Goal: Feedback & Contribution: Submit feedback/report problem

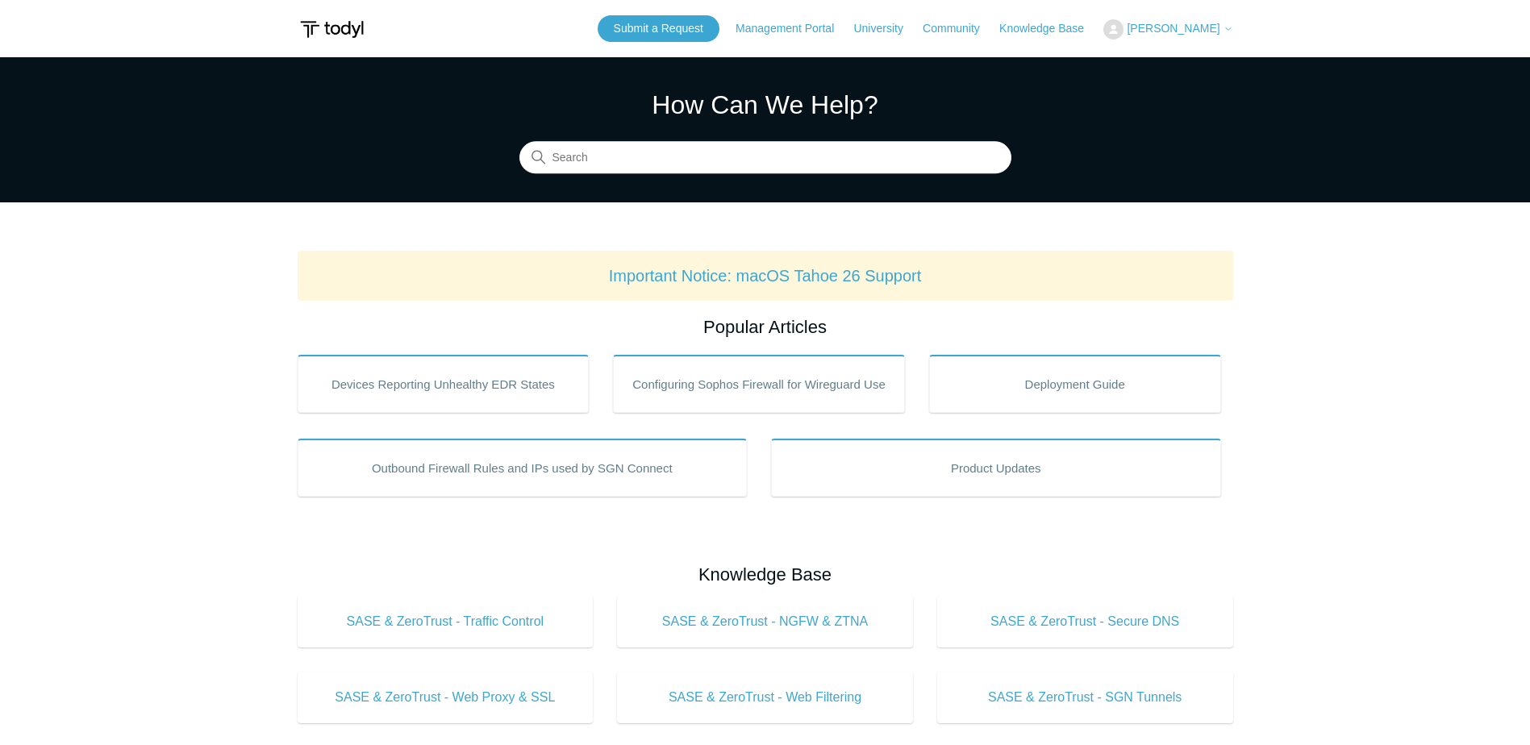
click at [1183, 28] on span "[PERSON_NAME]" at bounding box center [1173, 28] width 93 height 13
click at [1206, 58] on link "My Support Requests" at bounding box center [1182, 63] width 157 height 28
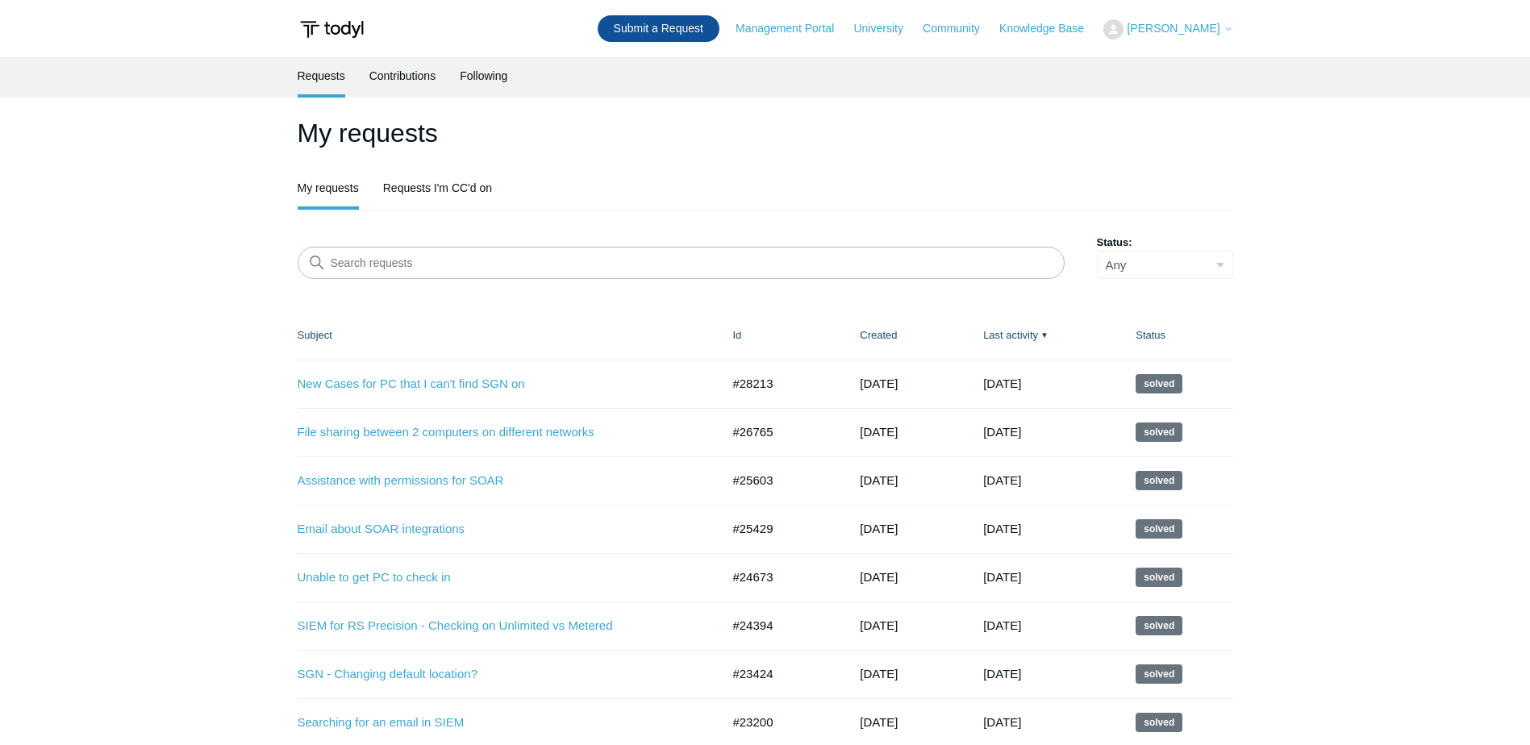
click at [671, 38] on link "Submit a Request" at bounding box center [659, 28] width 122 height 27
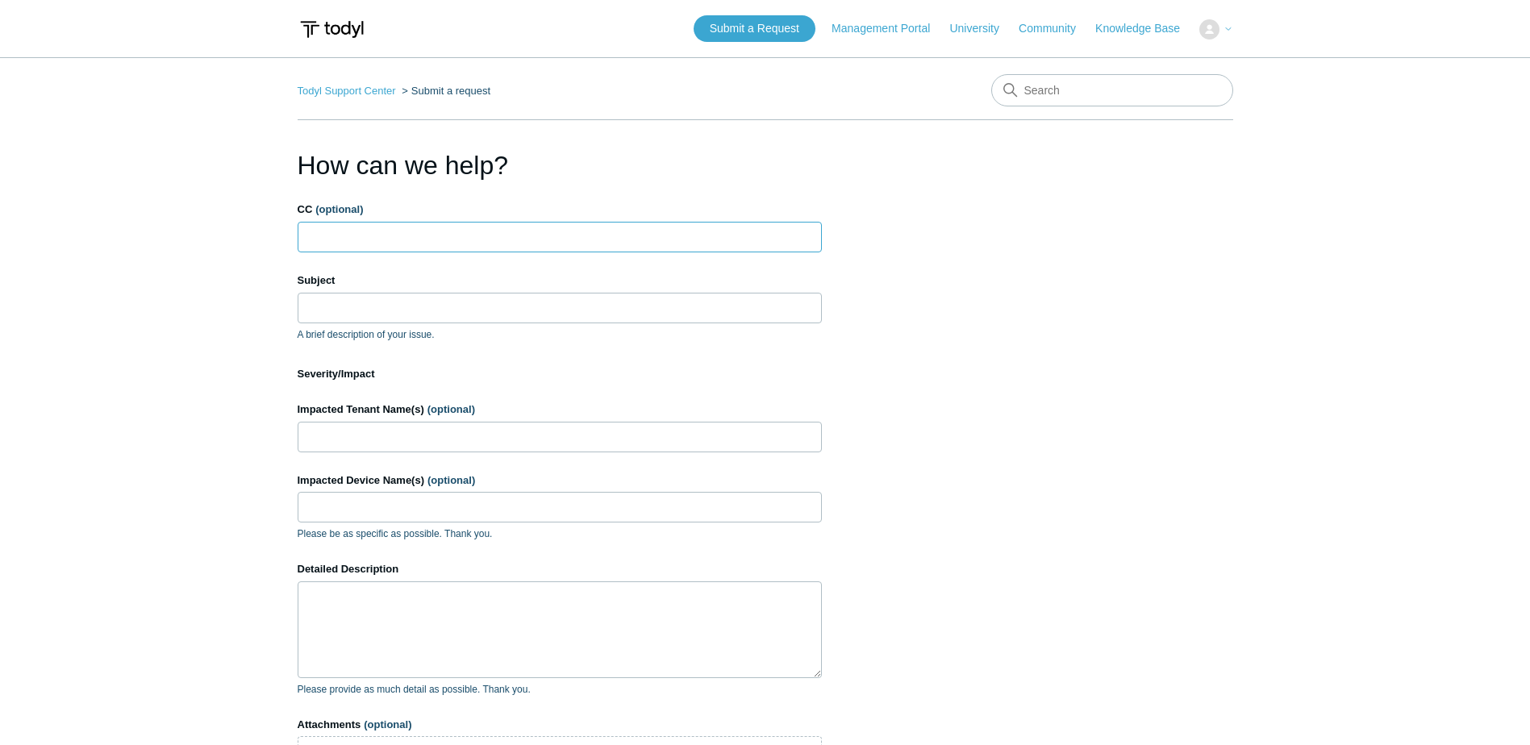
click at [497, 251] on input "CC (optional)" at bounding box center [560, 237] width 524 height 31
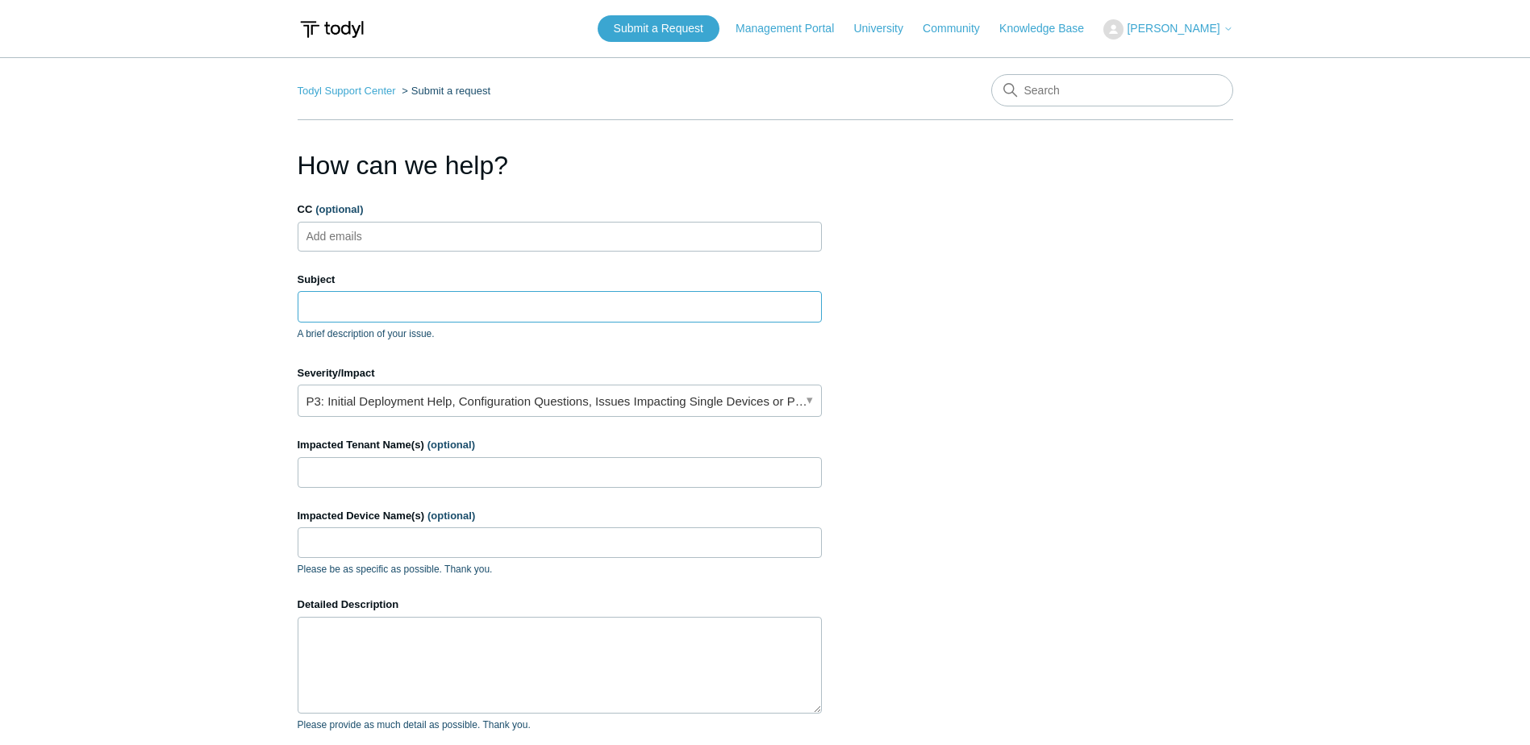
click at [371, 318] on input "Subject" at bounding box center [560, 306] width 524 height 31
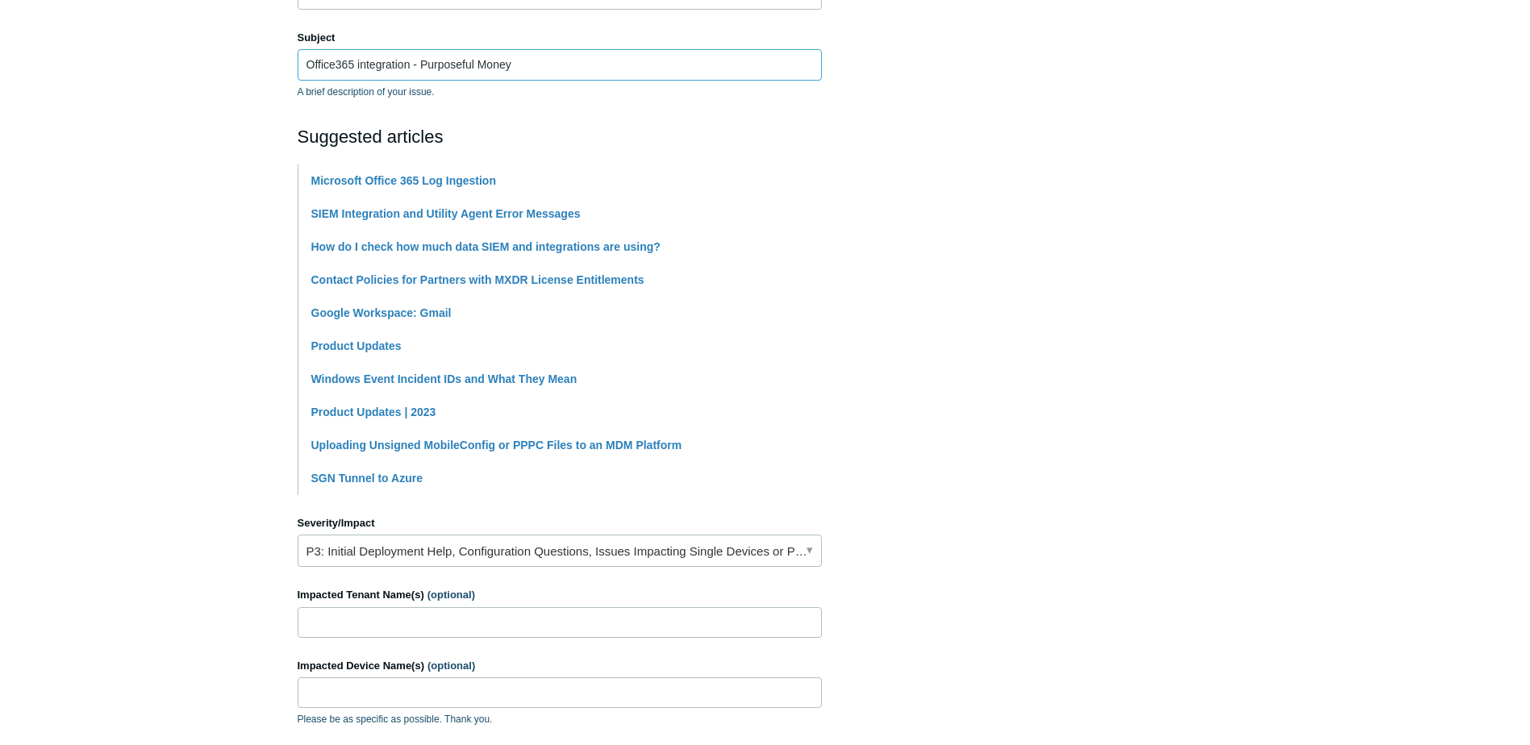
scroll to position [403, 0]
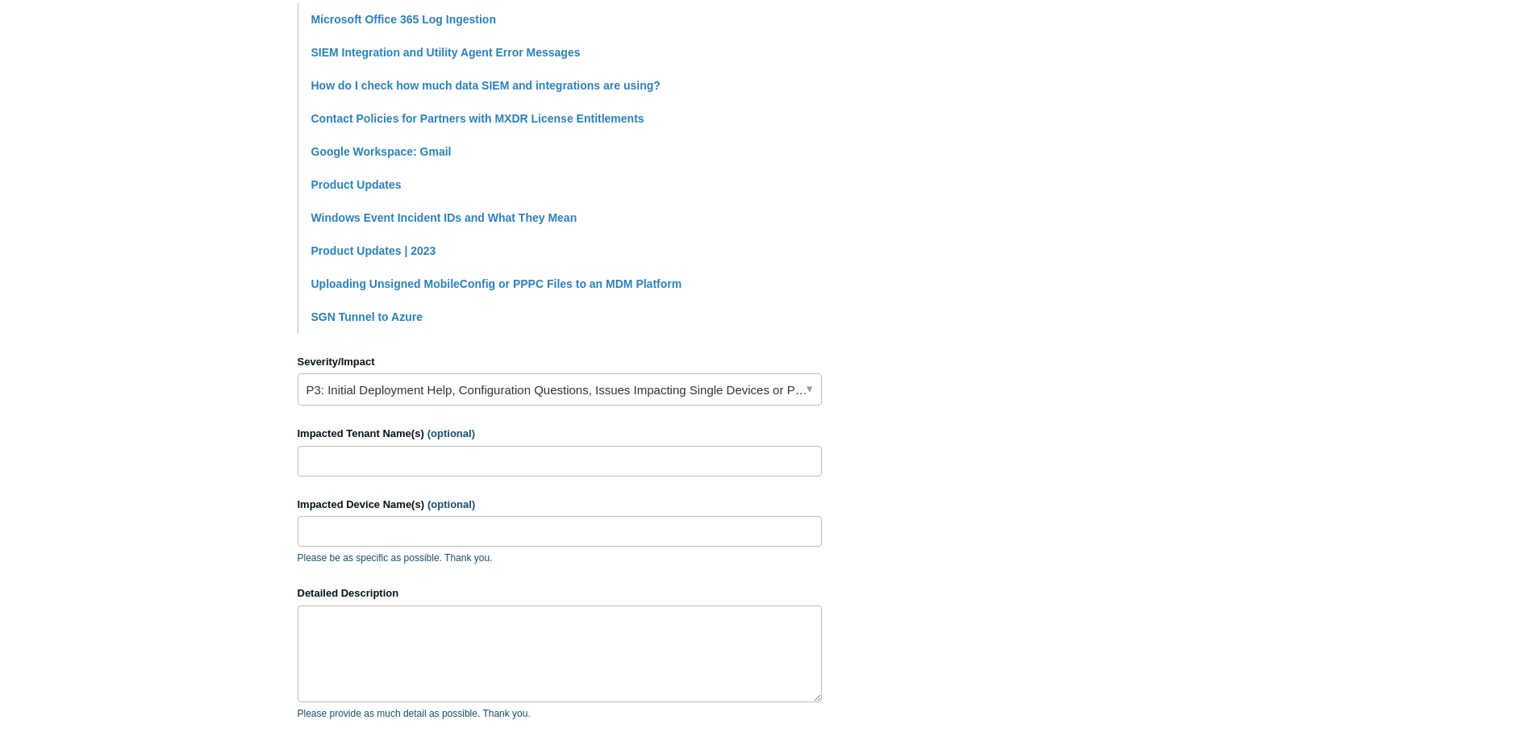
type input "Office365 integration - Purposeful Money"
click at [394, 458] on input "Impacted Tenant Name(s) (optional)" at bounding box center [560, 461] width 524 height 31
type input "Purposeful Money"
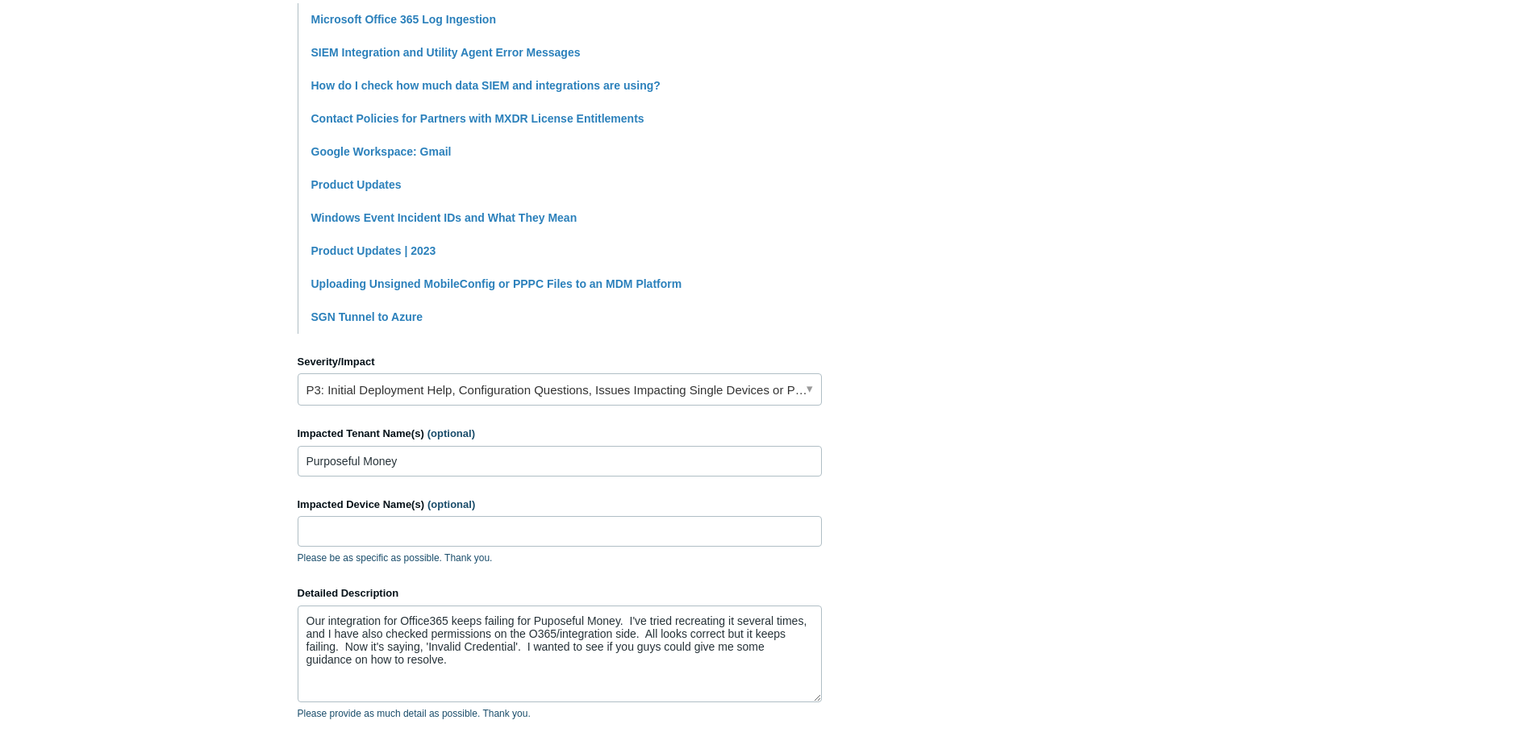
drag, startPoint x: 560, startPoint y: 618, endPoint x: 891, endPoint y: 448, distance: 372.0
click at [891, 448] on section "How can we help? CC (optional) Add emails Subject Office365 integration - Purpo…" at bounding box center [766, 301] width 936 height 1116
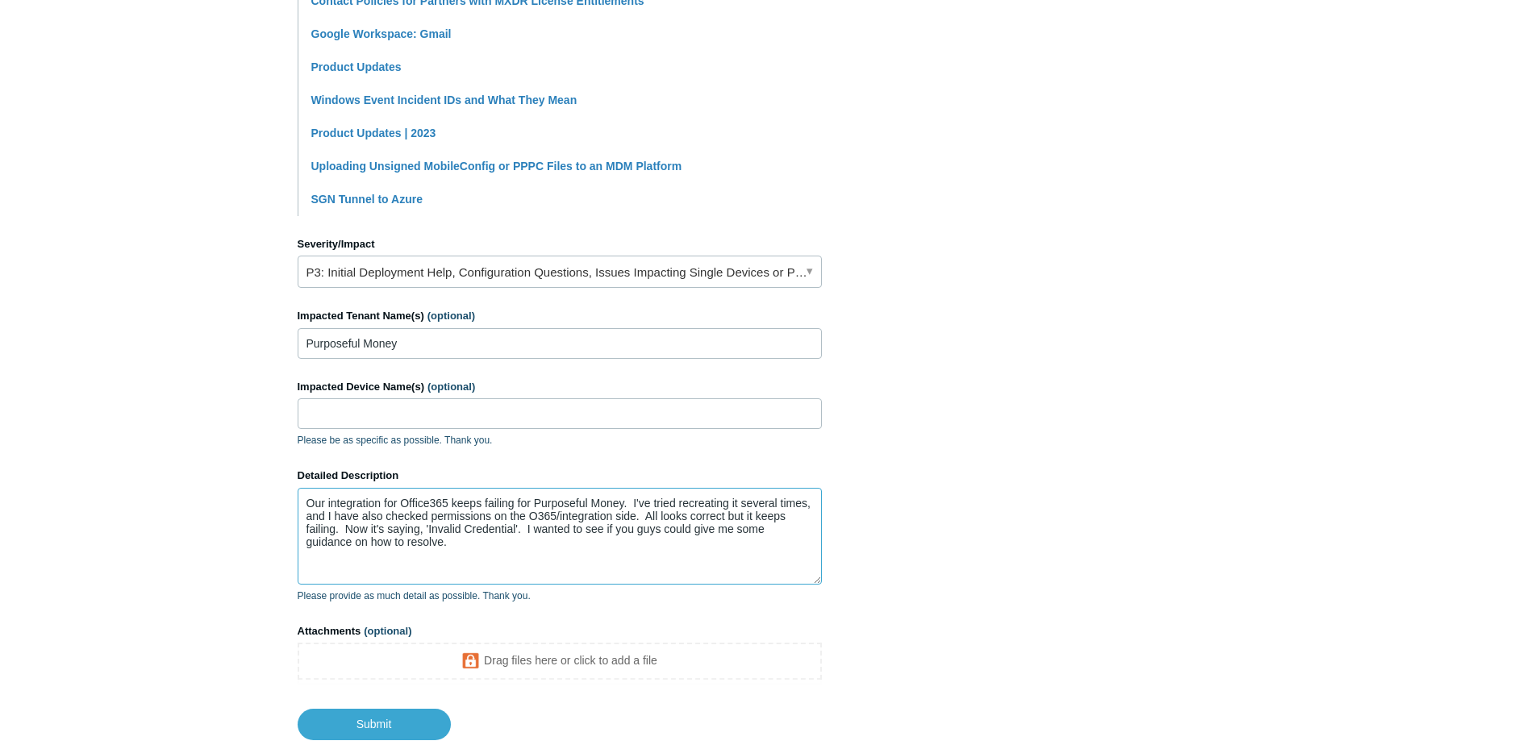
scroll to position [628, 0]
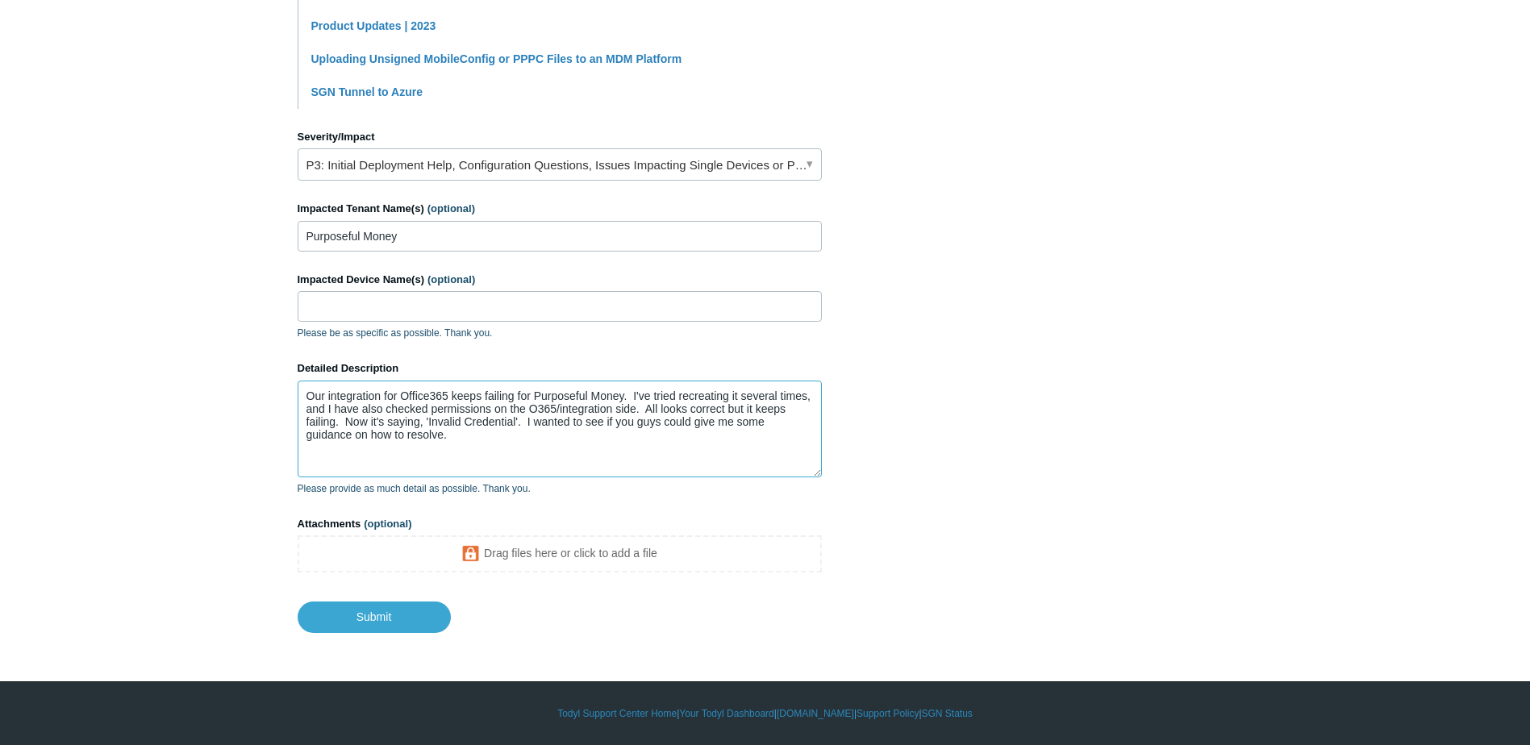
click at [511, 447] on textarea "Our integration for Office365 keeps failing for Purposeful Money. I've tried re…" at bounding box center [560, 429] width 524 height 97
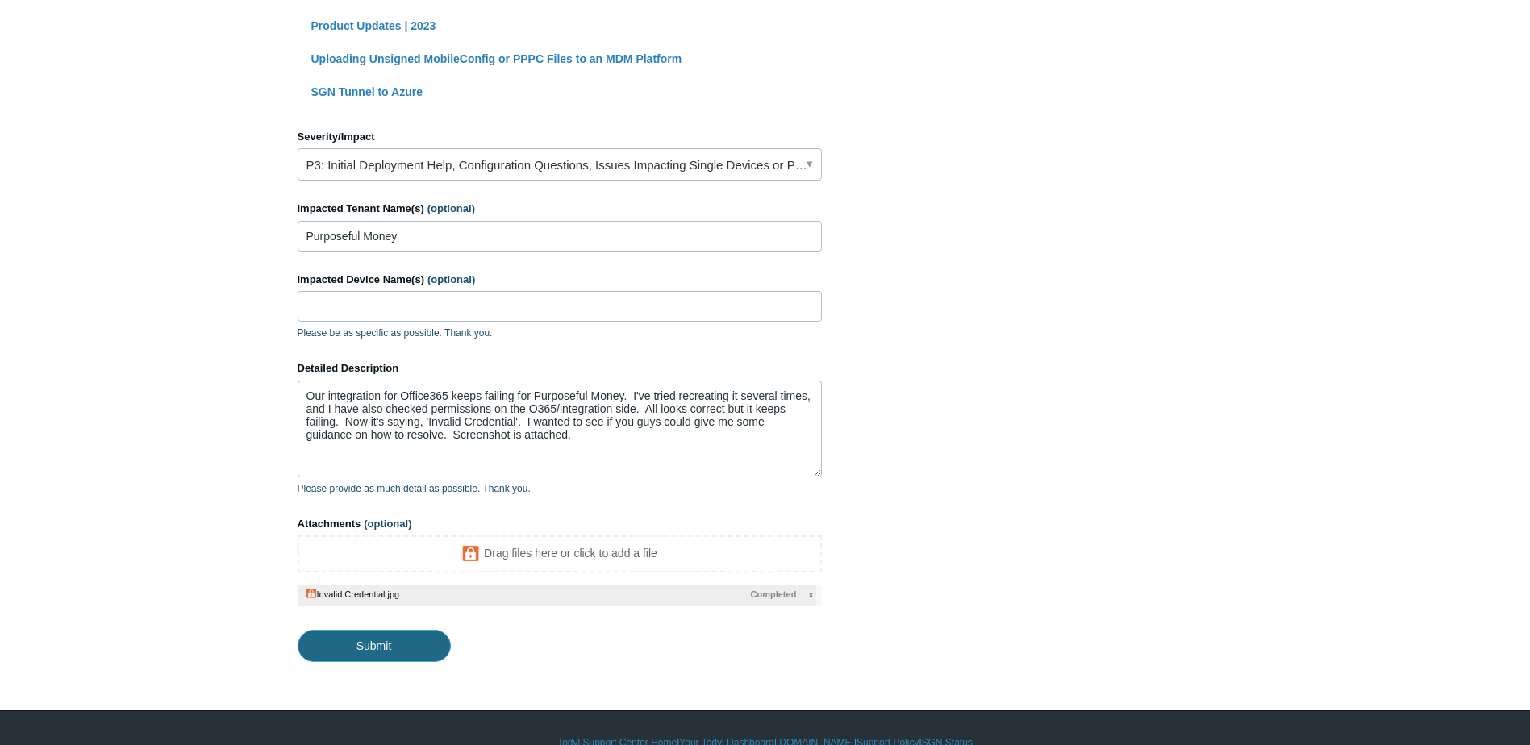
click at [365, 640] on input "Submit" at bounding box center [374, 646] width 153 height 32
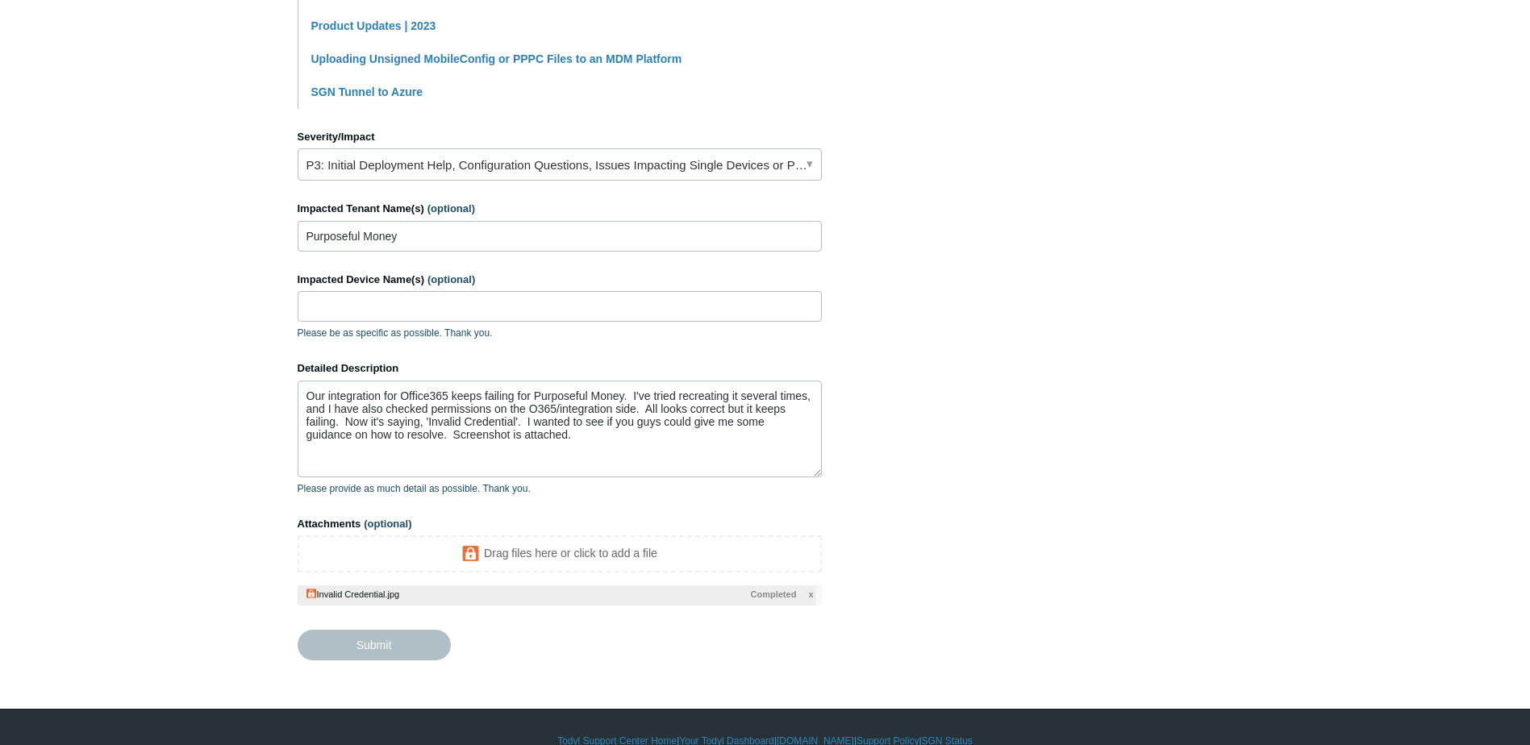
type textarea "Our integration for Office365 keeps failing for Purposeful Money. I've tried re…"
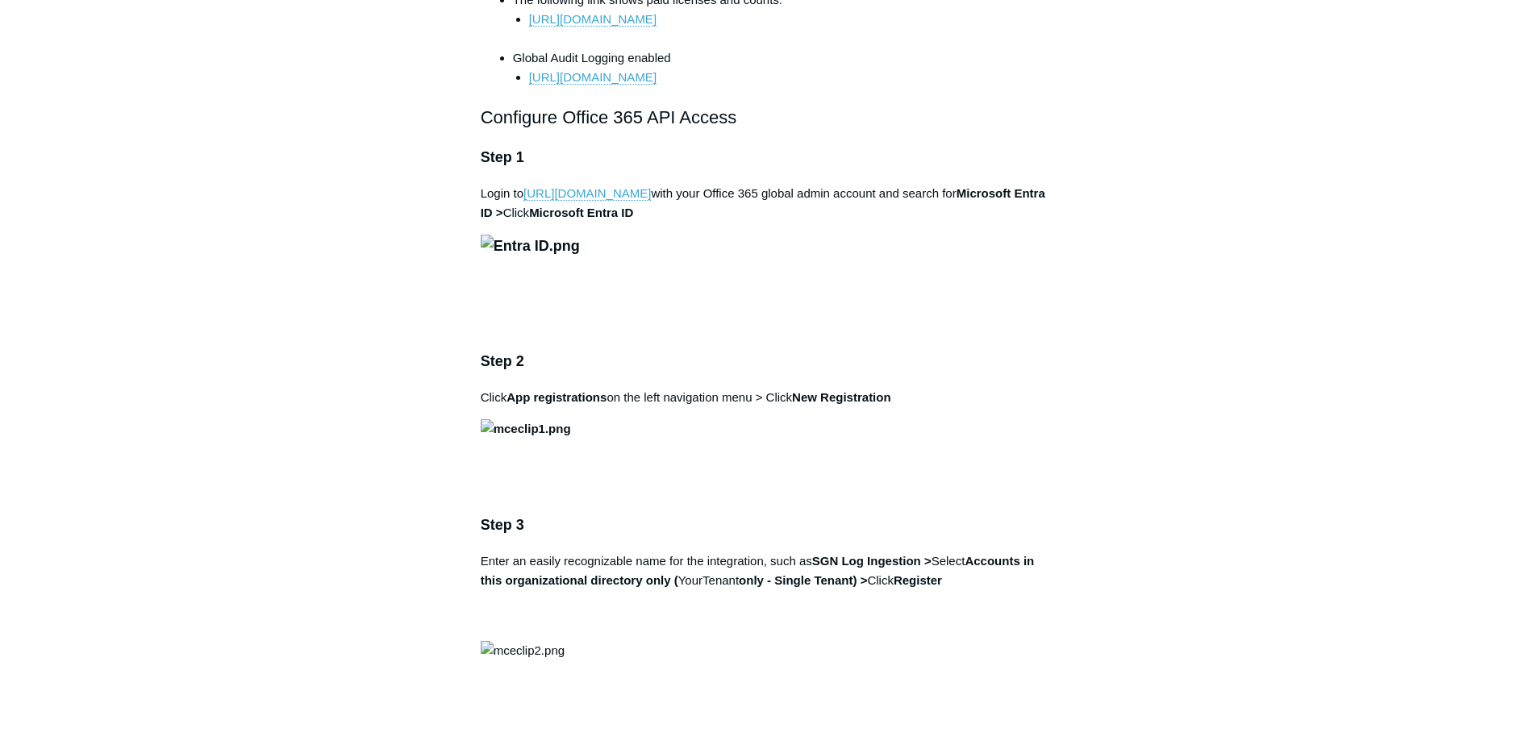
scroll to position [968, 0]
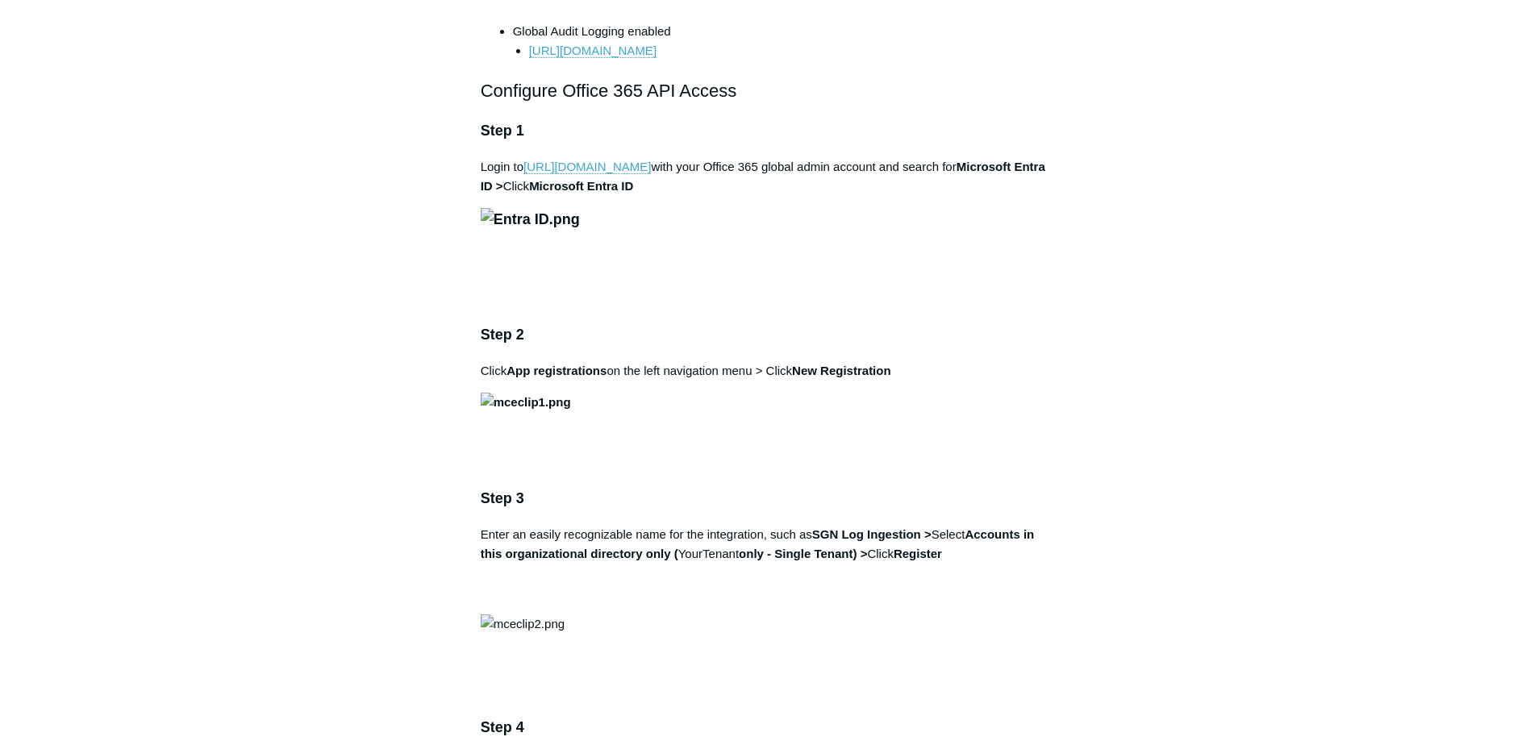
click at [580, 232] on img at bounding box center [530, 219] width 99 height 23
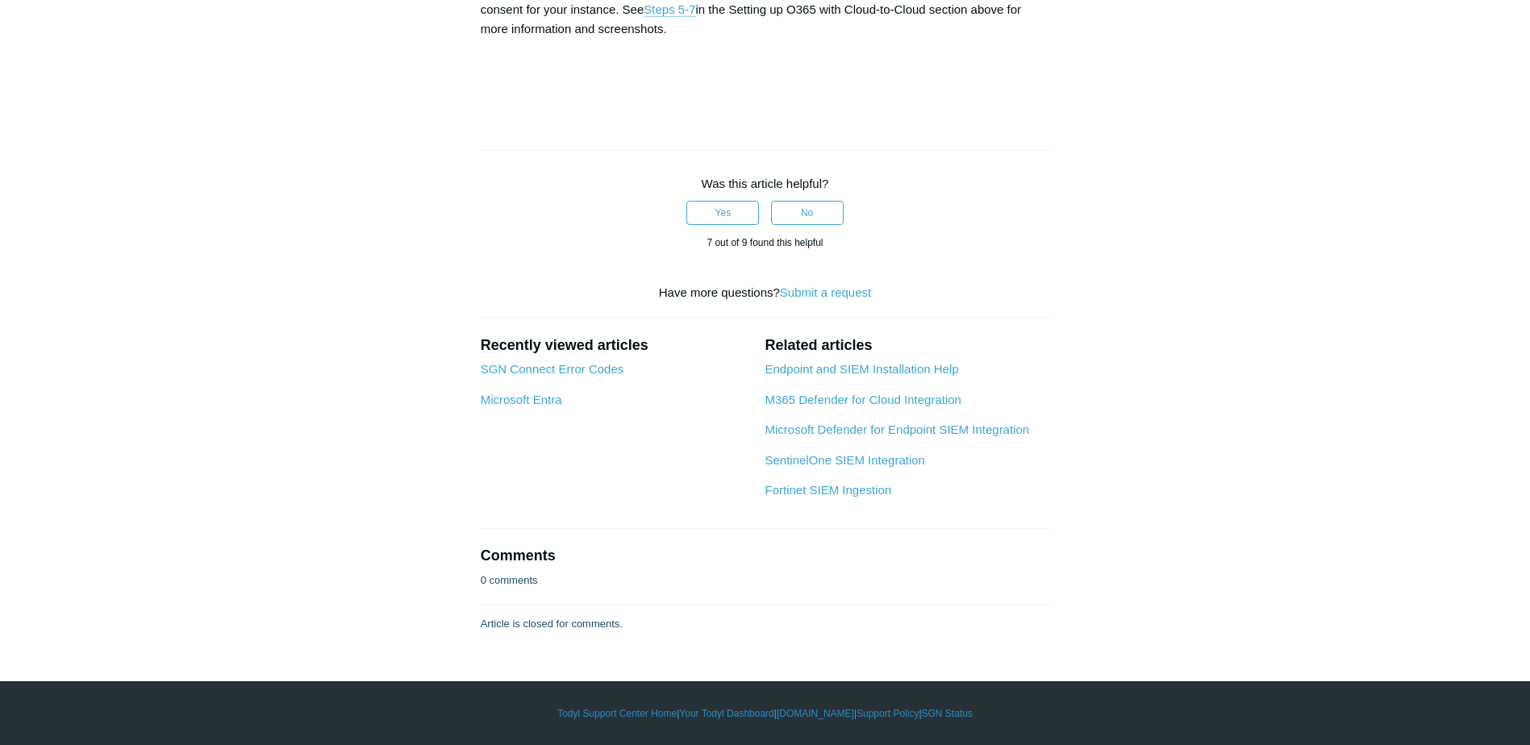
scroll to position [6050, 0]
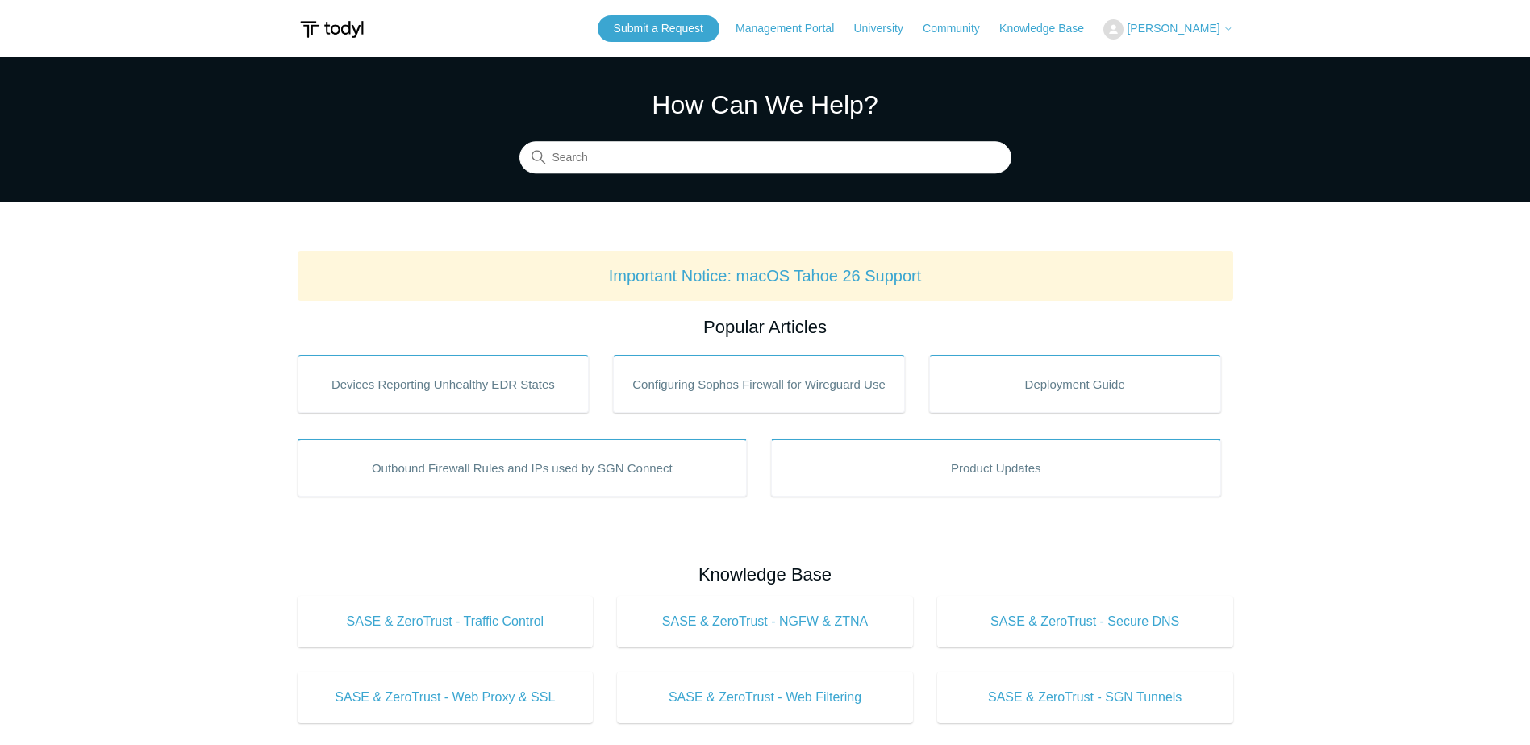
click at [1181, 28] on span "[PERSON_NAME]" at bounding box center [1173, 28] width 93 height 13
click at [1186, 65] on link "My Support Requests" at bounding box center [1182, 63] width 157 height 28
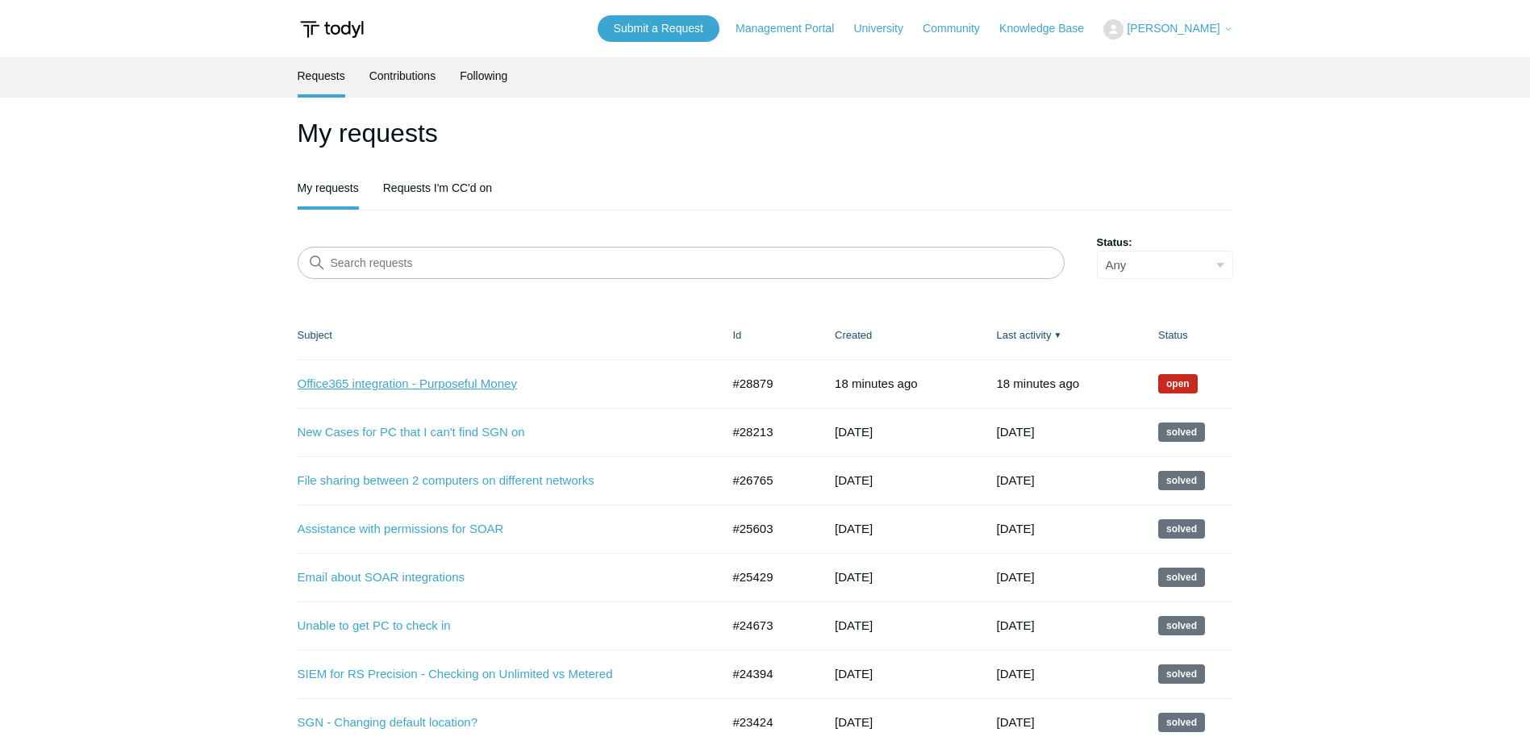
click at [417, 386] on link "Office365 integration - Purposeful Money" at bounding box center [497, 384] width 399 height 19
